Goal: Information Seeking & Learning: Learn about a topic

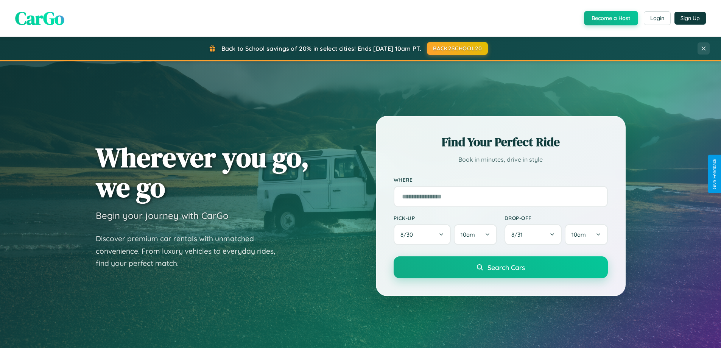
scroll to position [1456, 0]
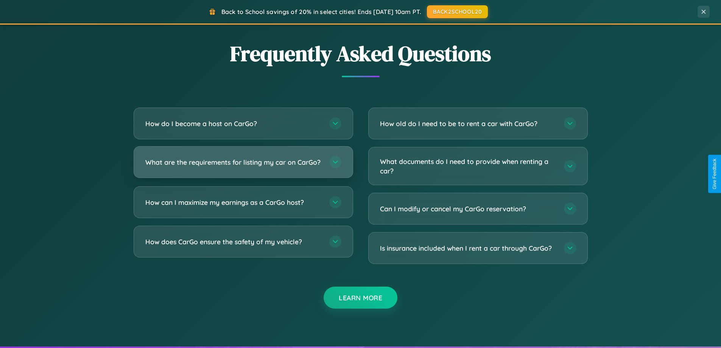
click at [243, 165] on h3 "What are the requirements for listing my car on CarGo?" at bounding box center [233, 161] width 176 height 9
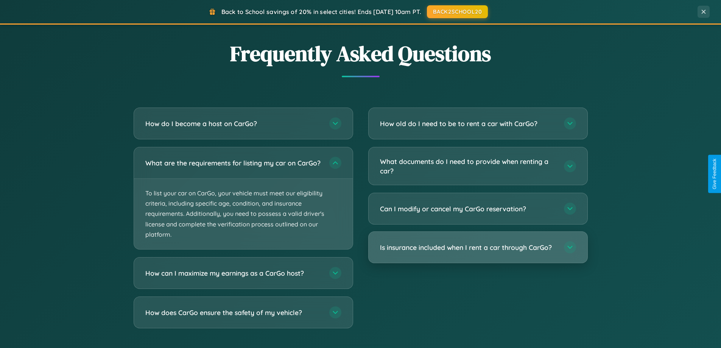
click at [478, 248] on h3 "Is insurance included when I rent a car through CarGo?" at bounding box center [468, 247] width 176 height 9
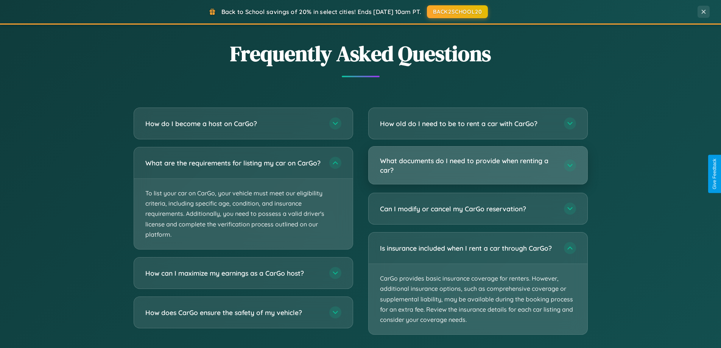
click at [478, 166] on h3 "What documents do I need to provide when renting a car?" at bounding box center [468, 165] width 176 height 19
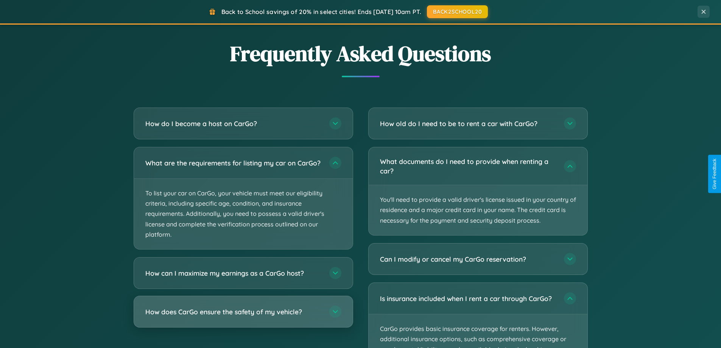
click at [243, 316] on h3 "How does CarGo ensure the safety of my vehicle?" at bounding box center [233, 311] width 176 height 9
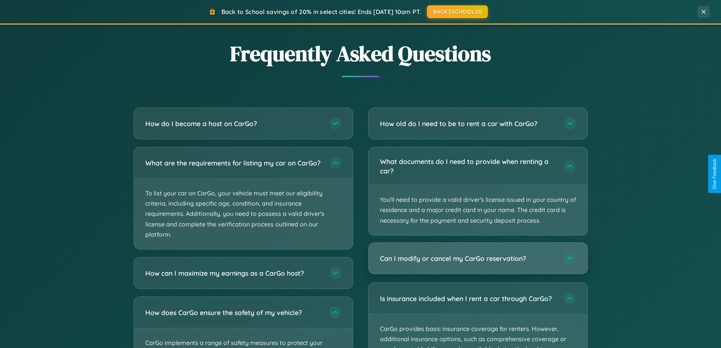
click at [478, 258] on h3 "Can I modify or cancel my CarGo reservation?" at bounding box center [468, 258] width 176 height 9
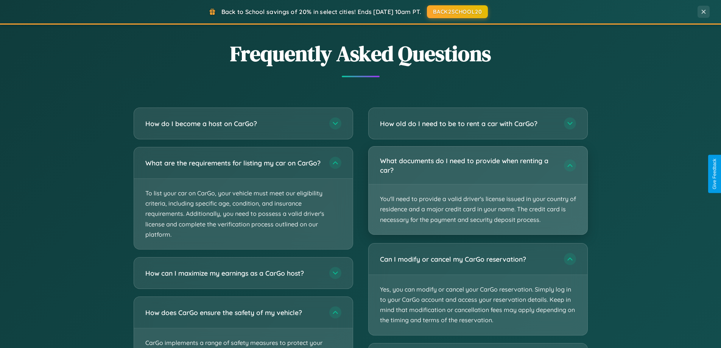
click at [478, 190] on p "You'll need to provide a valid driver's license issued in your country of resid…" at bounding box center [478, 209] width 219 height 50
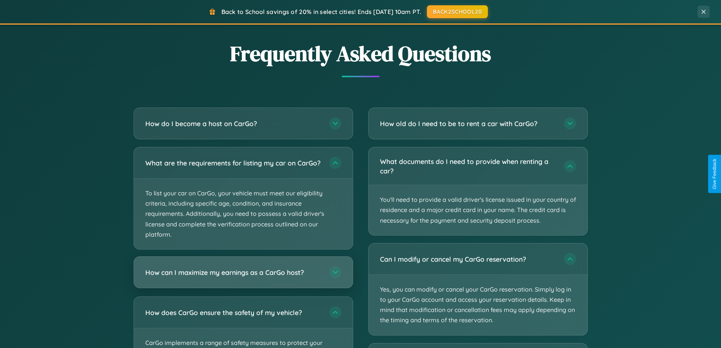
click at [243, 277] on h3 "How can I maximize my earnings as a CarGo host?" at bounding box center [233, 272] width 176 height 9
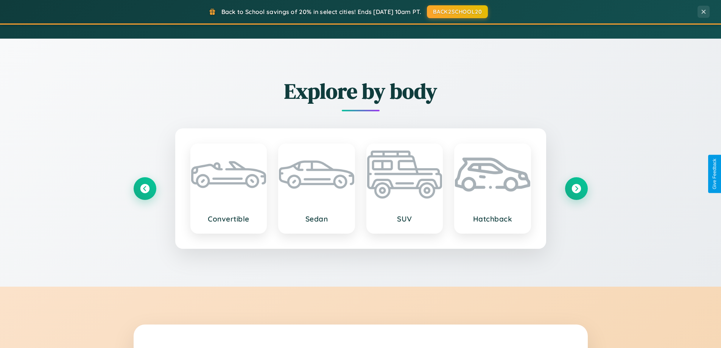
scroll to position [521, 0]
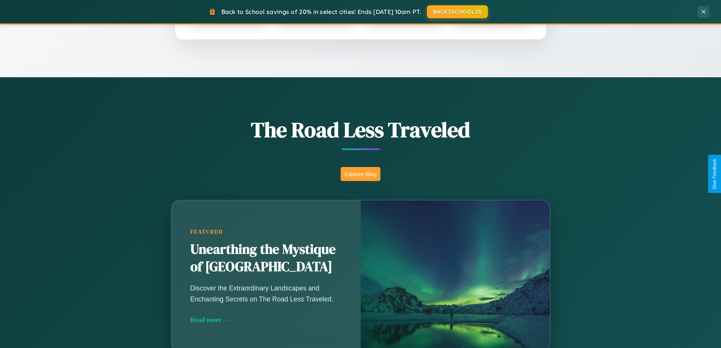
click at [360, 174] on button "Explore Blog" at bounding box center [361, 174] width 40 height 14
